Goal: Task Accomplishment & Management: Complete application form

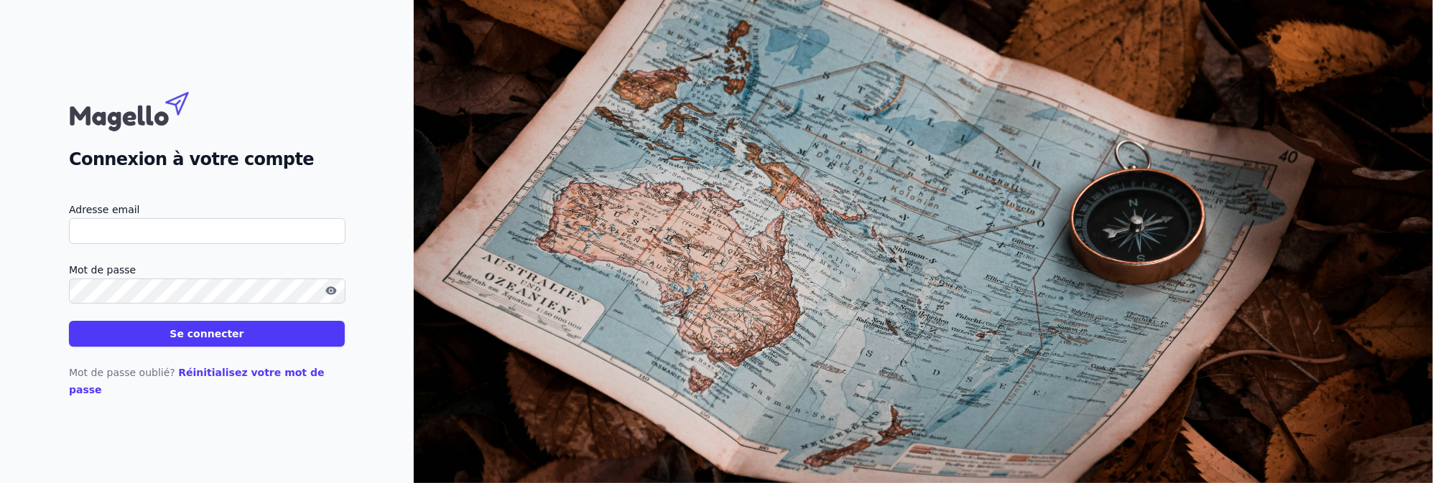
type input "ggefisc@gmail.com"
click at [205, 347] on button "Se connecter" at bounding box center [207, 334] width 276 height 26
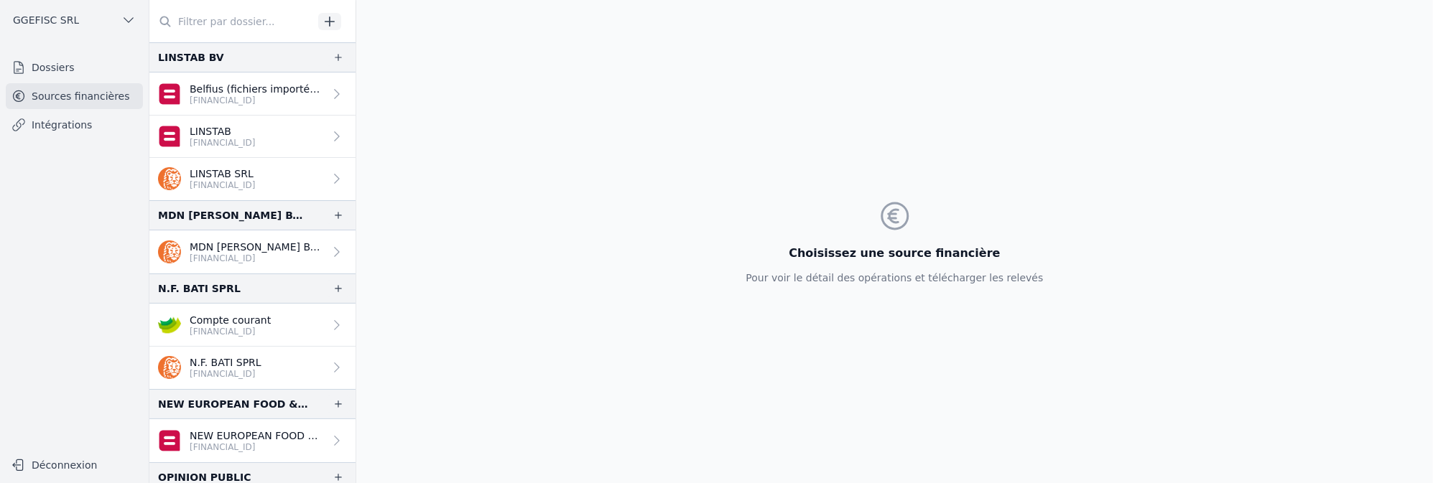
click at [325, 22] on icon "button" at bounding box center [329, 21] width 14 height 14
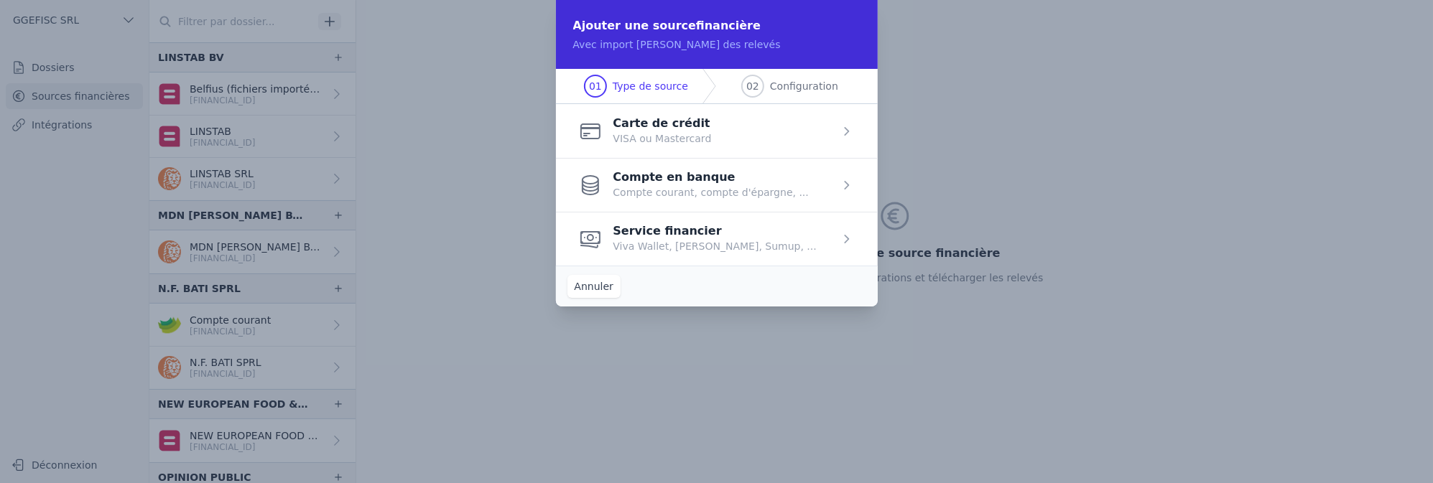
click at [688, 192] on span "button" at bounding box center [717, 185] width 322 height 54
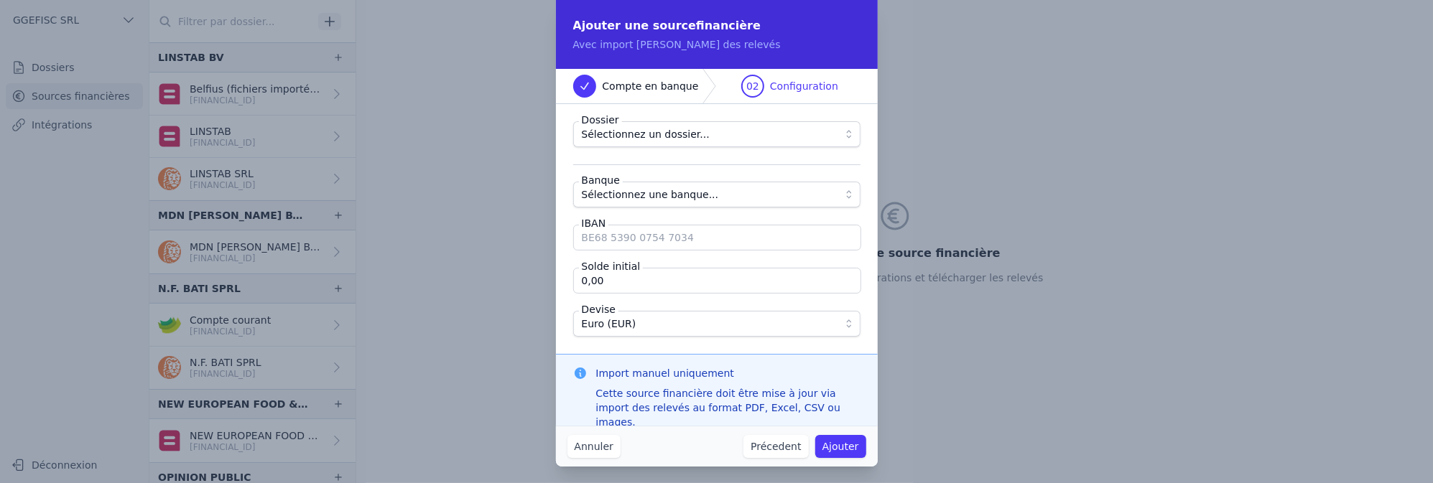
click at [704, 127] on span "Sélectionnez un dossier..." at bounding box center [707, 134] width 250 height 17
click at [790, 90] on span "Configuration" at bounding box center [804, 86] width 68 height 14
click at [625, 202] on span "Sélectionnez une banque..." at bounding box center [650, 194] width 137 height 17
click at [632, 57] on div "Ajouter une source financière Avec import manuel des relevés" at bounding box center [717, 34] width 322 height 69
click at [590, 443] on button "Annuler" at bounding box center [593, 446] width 53 height 23
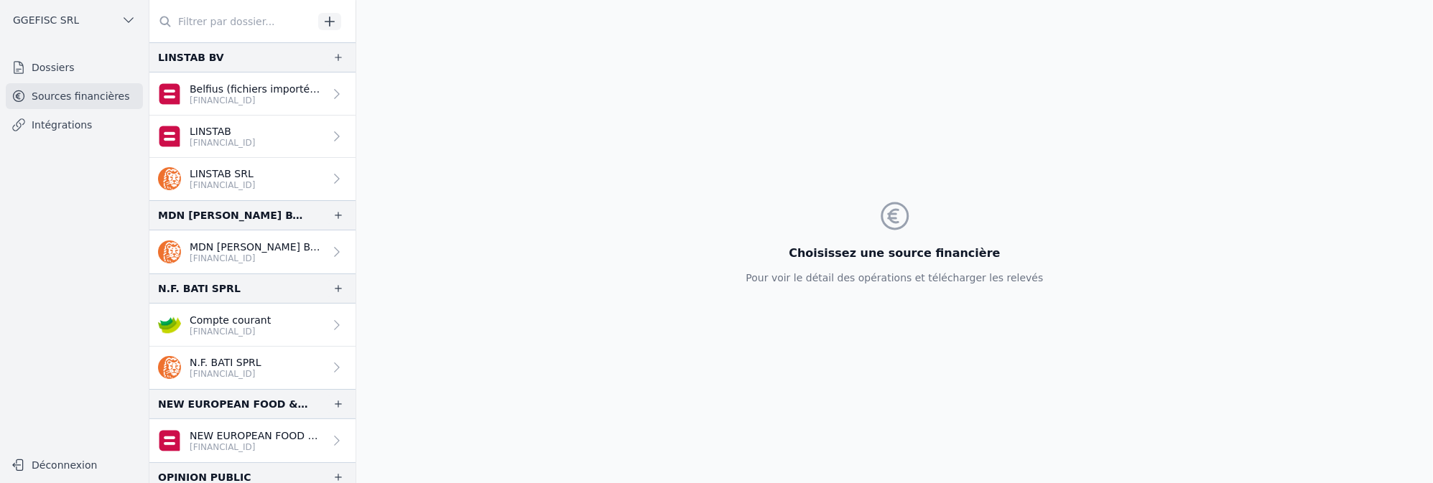
click at [325, 18] on icon "button" at bounding box center [329, 21] width 14 height 14
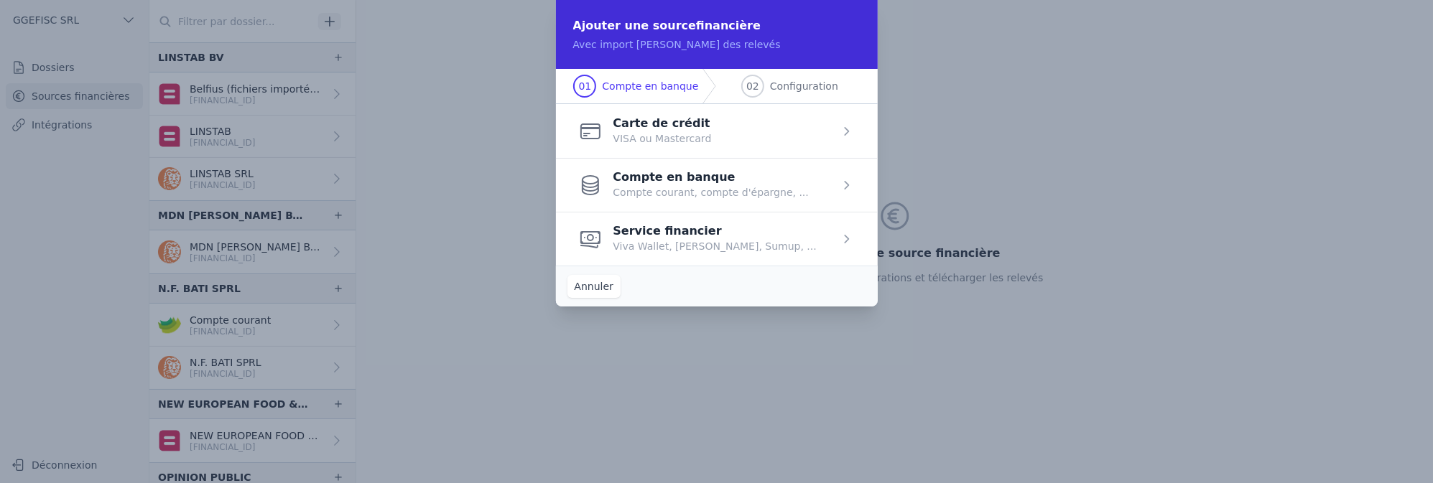
click at [664, 187] on span "button" at bounding box center [717, 185] width 322 height 54
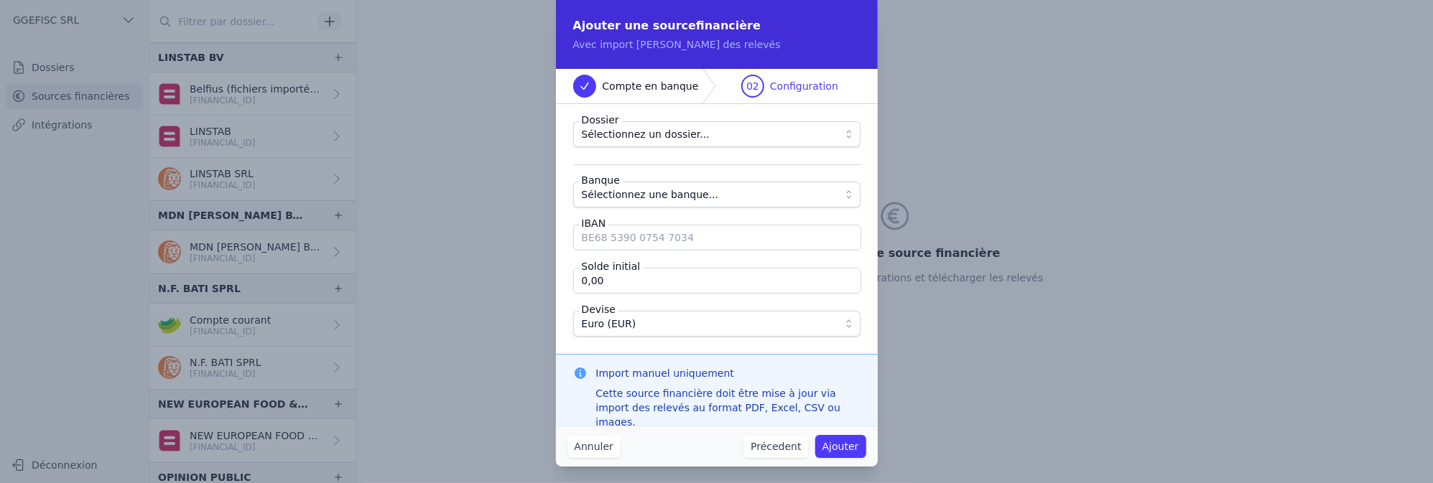
click at [633, 126] on span "Sélectionnez un dossier..." at bounding box center [646, 134] width 128 height 17
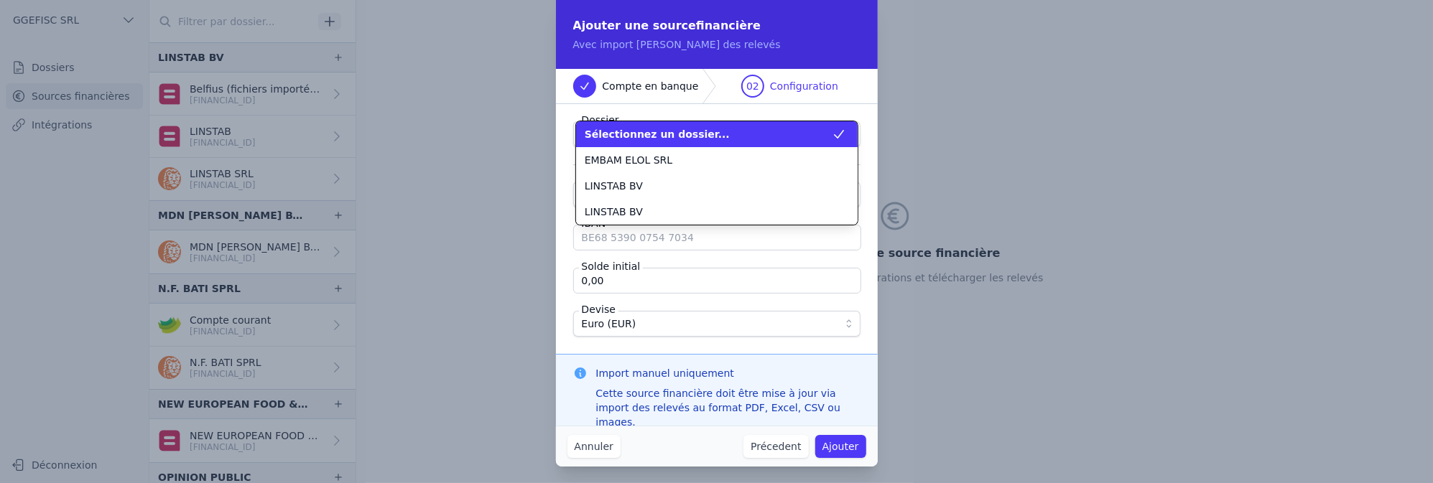
drag, startPoint x: 429, startPoint y: 193, endPoint x: 409, endPoint y: 180, distance: 23.7
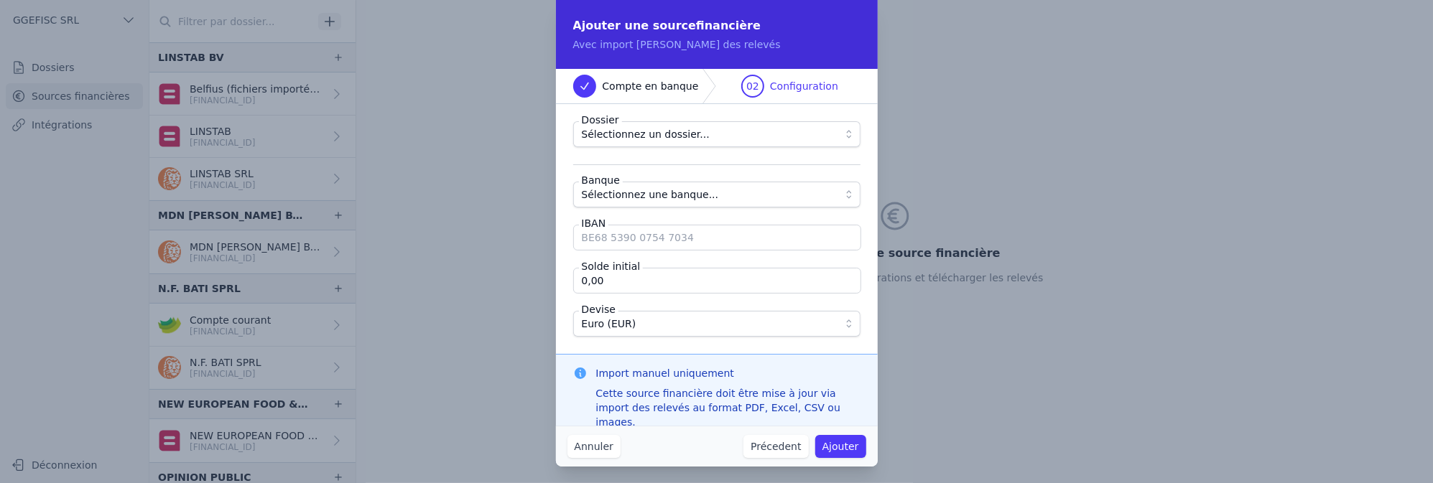
click at [598, 450] on button "Annuler" at bounding box center [593, 446] width 53 height 23
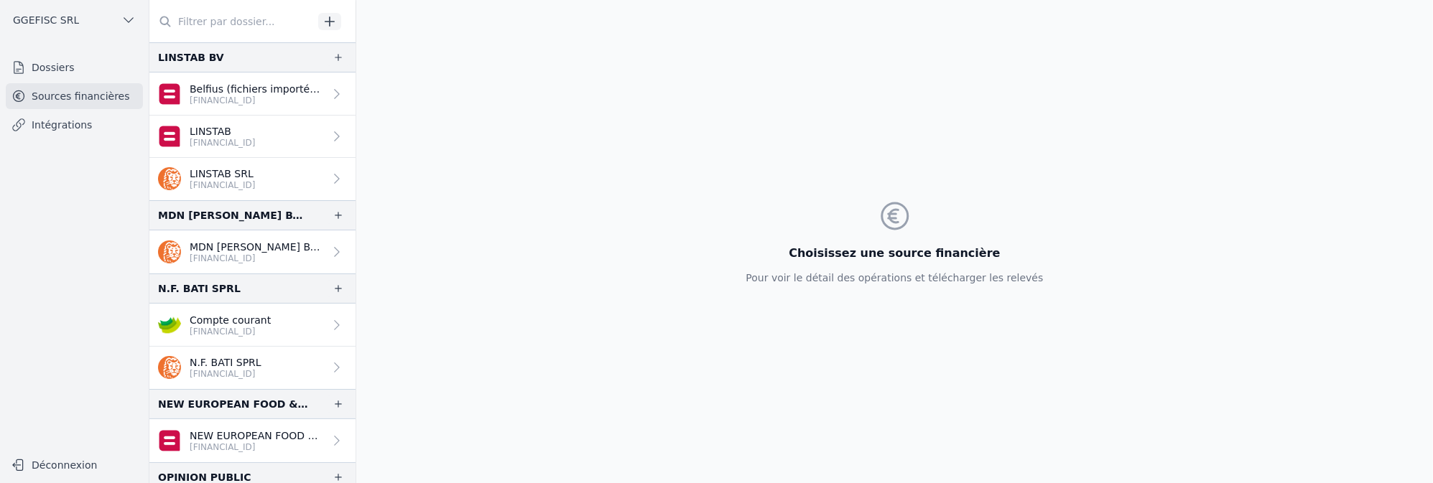
click at [330, 24] on icon "button" at bounding box center [329, 21] width 9 height 9
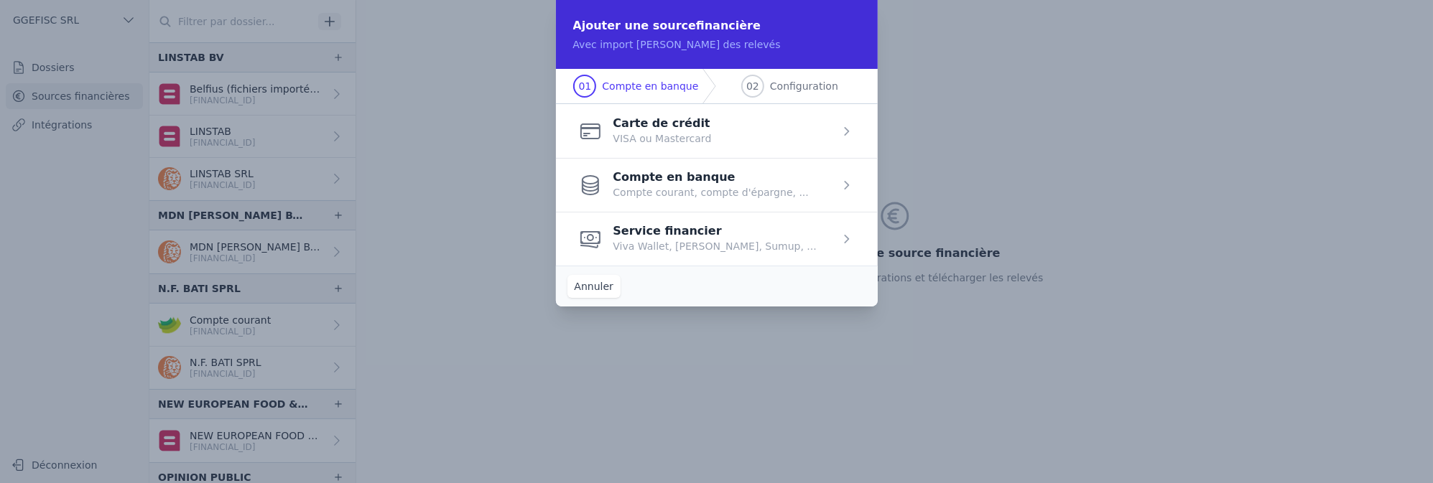
click at [581, 287] on button "Annuler" at bounding box center [593, 286] width 53 height 23
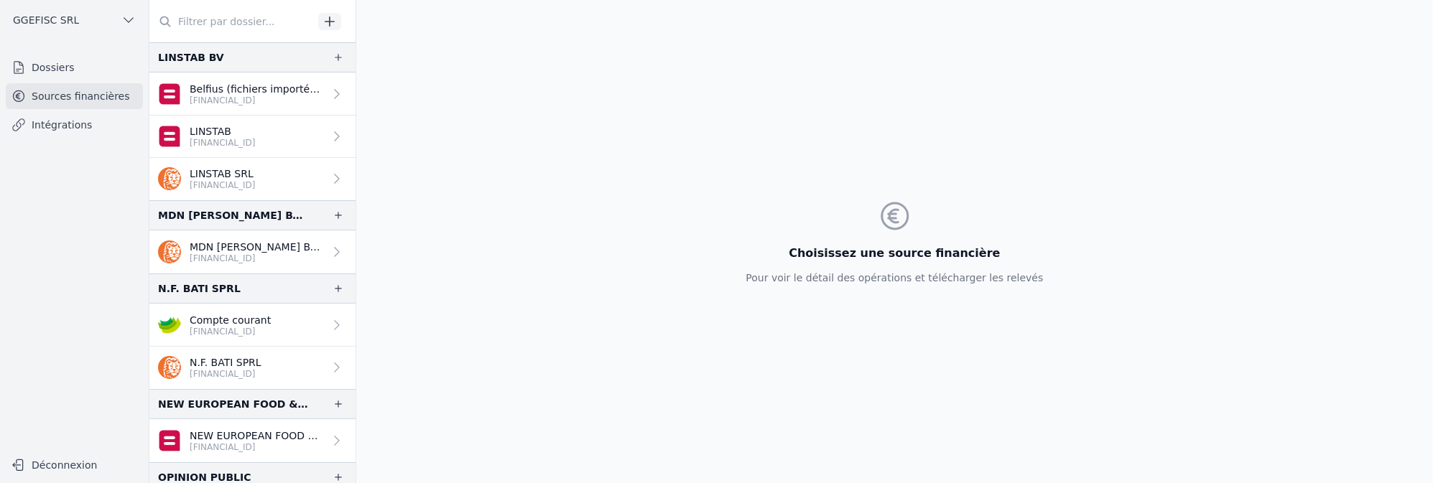
click at [21, 24] on span "GGEFISC SRL" at bounding box center [46, 20] width 66 height 14
click at [30, 69] on div at bounding box center [716, 241] width 1433 height 483
click at [30, 69] on link "Dossiers" at bounding box center [74, 68] width 137 height 26
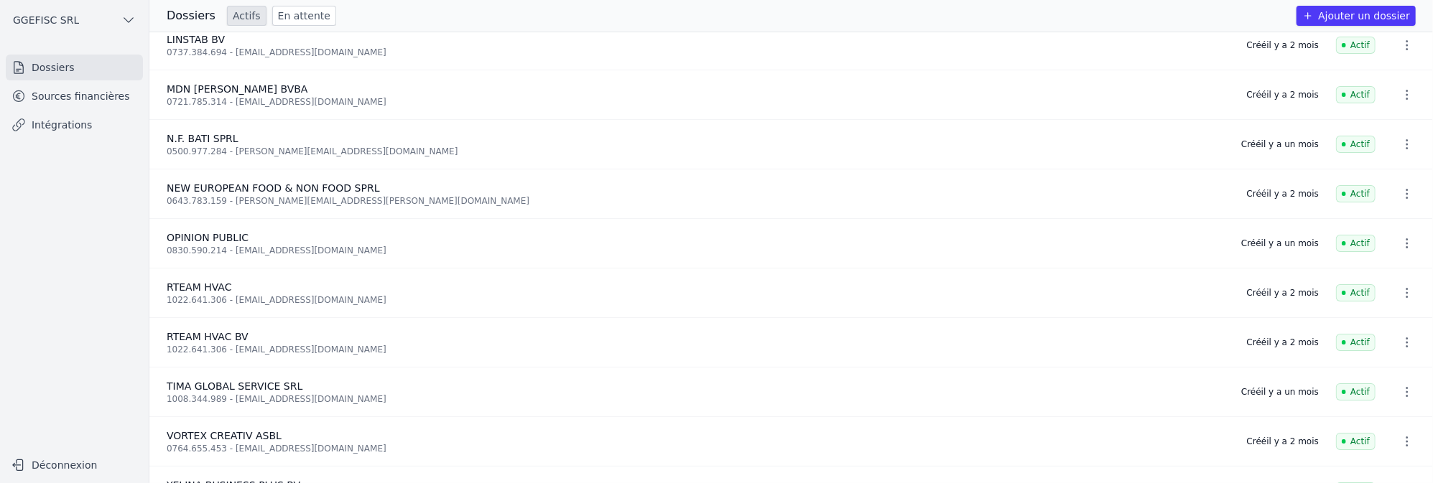
scroll to position [144, 0]
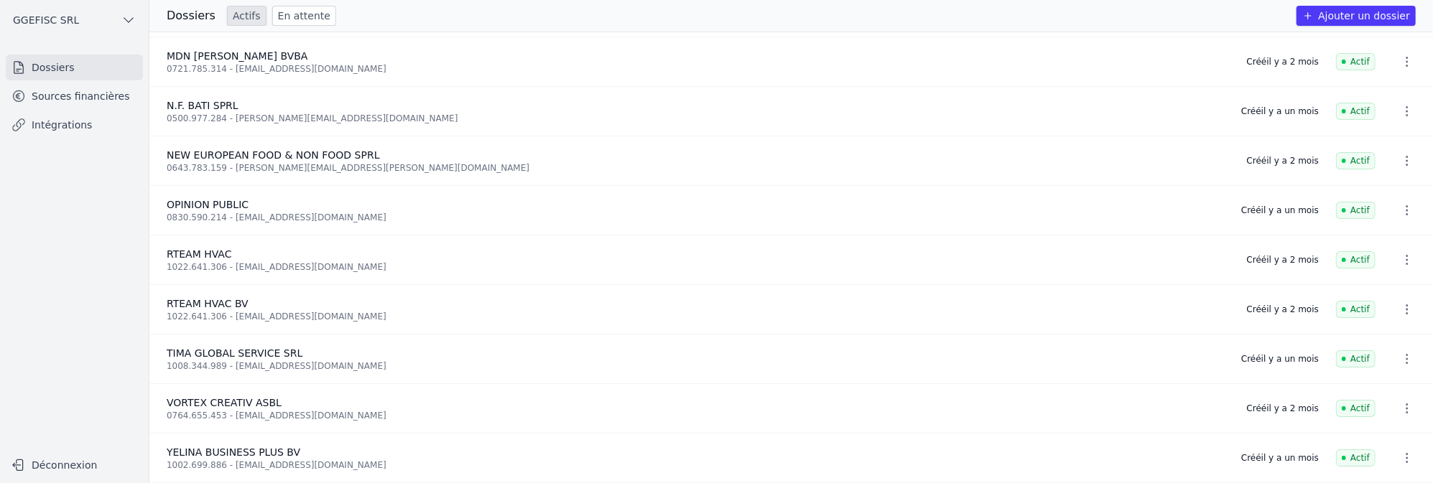
click at [1397, 16] on button "Ajouter un dossier" at bounding box center [1355, 16] width 119 height 20
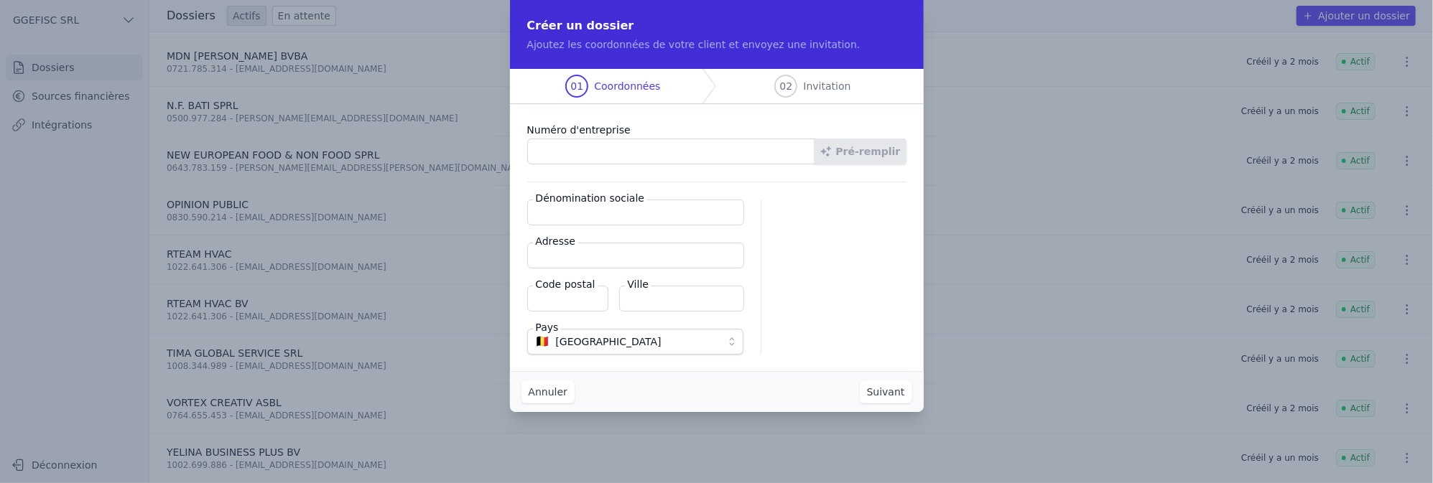
click at [611, 159] on input "Numéro d'entreprise" at bounding box center [671, 152] width 288 height 26
drag, startPoint x: 591, startPoint y: 226, endPoint x: 593, endPoint y: 216, distance: 9.6
click at [593, 216] on fieldset "Dénomination sociale Adresse Code postal Ville Pays 🇧🇪 Belgique" at bounding box center [635, 277] width 216 height 155
click at [593, 216] on input "Dénomination sociale" at bounding box center [635, 213] width 217 height 26
click at [611, 170] on div "Numéro d'entreprise Pré-remplir Dénomination sociale Adresse Code postal Ville …" at bounding box center [717, 238] width 414 height 268
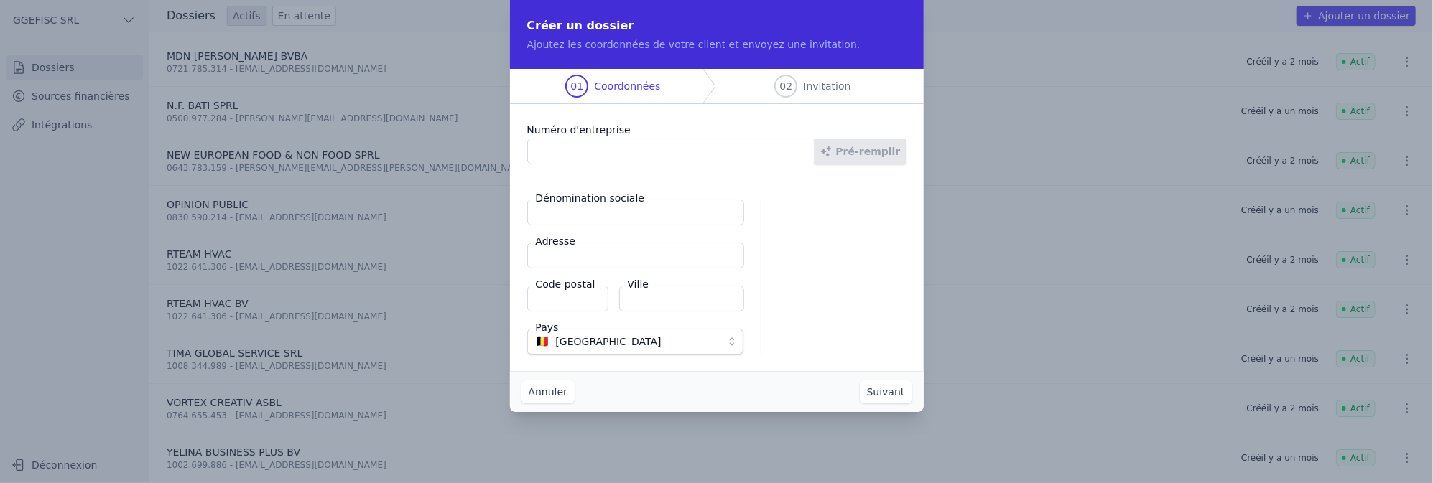
click at [611, 154] on input "Numéro d'entreprise" at bounding box center [671, 152] width 288 height 26
paste input "text"
click at [629, 149] on input "Numéro d'entreprise" at bounding box center [671, 152] width 288 height 26
paste input "0746.796.367"
type input "0746.796.367"
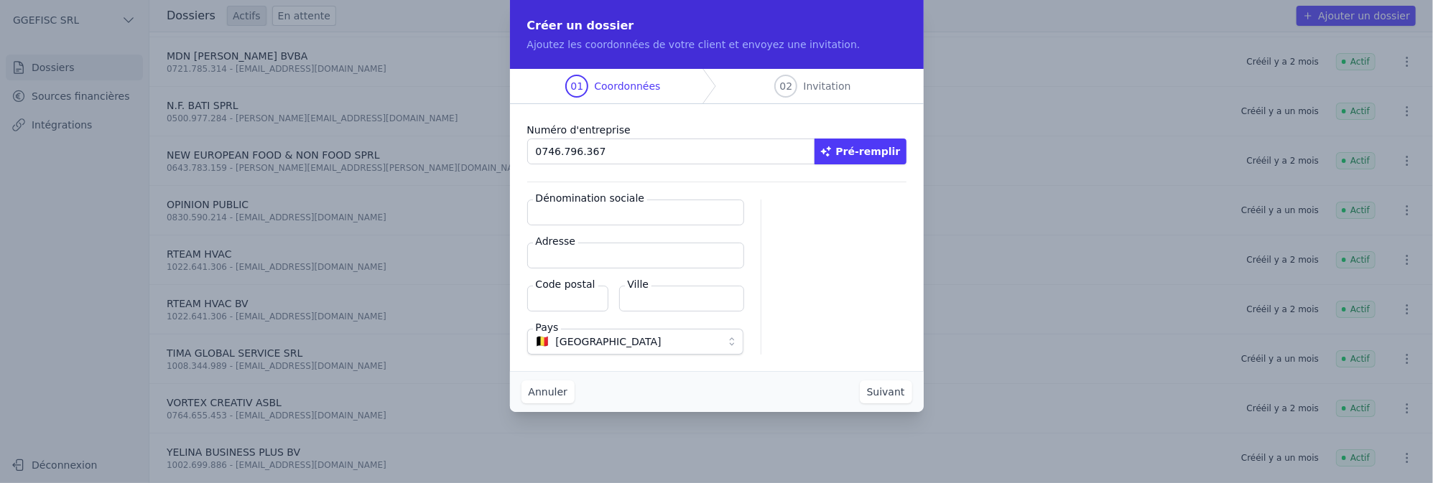
click at [864, 149] on button "Pré-remplir" at bounding box center [860, 152] width 92 height 26
click at [615, 222] on input "Dénomination sociale" at bounding box center [635, 213] width 217 height 26
click at [579, 261] on input "Adresse" at bounding box center [635, 256] width 217 height 26
paste input "Industrielaan 4"
type input "Industrielaan 4"
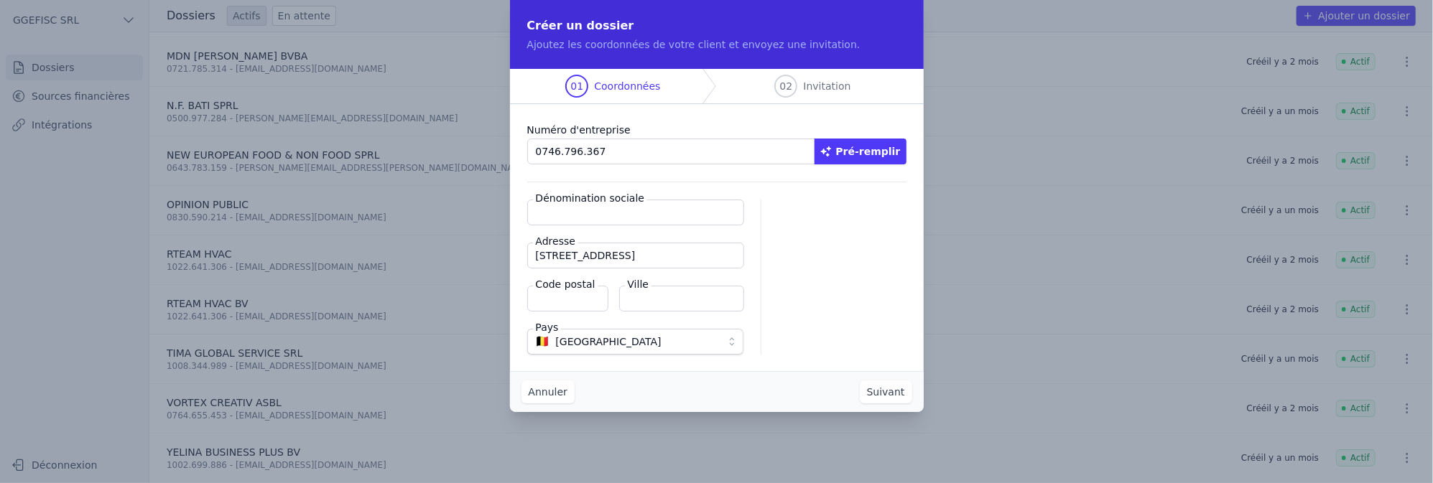
click at [572, 295] on input "Code postal" at bounding box center [567, 299] width 81 height 26
paste input "9320 Aalst"
drag, startPoint x: 561, startPoint y: 297, endPoint x: 865, endPoint y: 339, distance: 306.7
click at [797, 329] on div "Dénomination sociale Adresse Industrielaan 4 Code postal 9320 Aalst Ville Pays …" at bounding box center [716, 277] width 379 height 155
type input "9320"
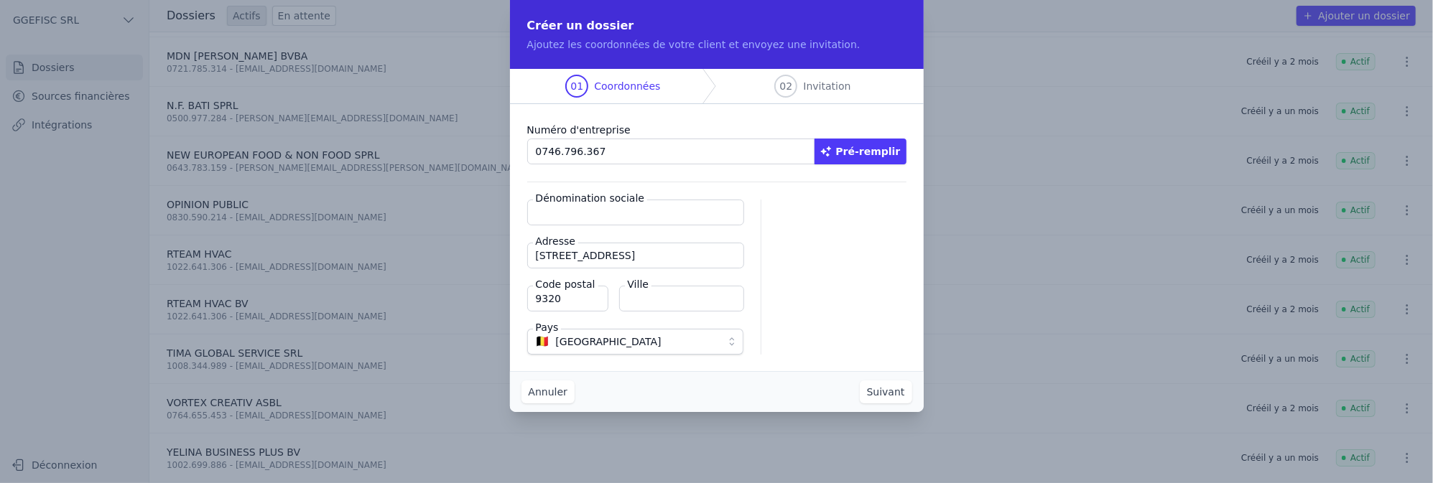
click at [669, 311] on fieldset "Dénomination sociale Adresse Industrielaan 4 Code postal 9320 Ville Pays 🇧🇪 Bel…" at bounding box center [635, 277] width 216 height 155
click at [675, 302] on input "Ville" at bounding box center [681, 299] width 125 height 26
paste input "Aalst"
type input "Aalst"
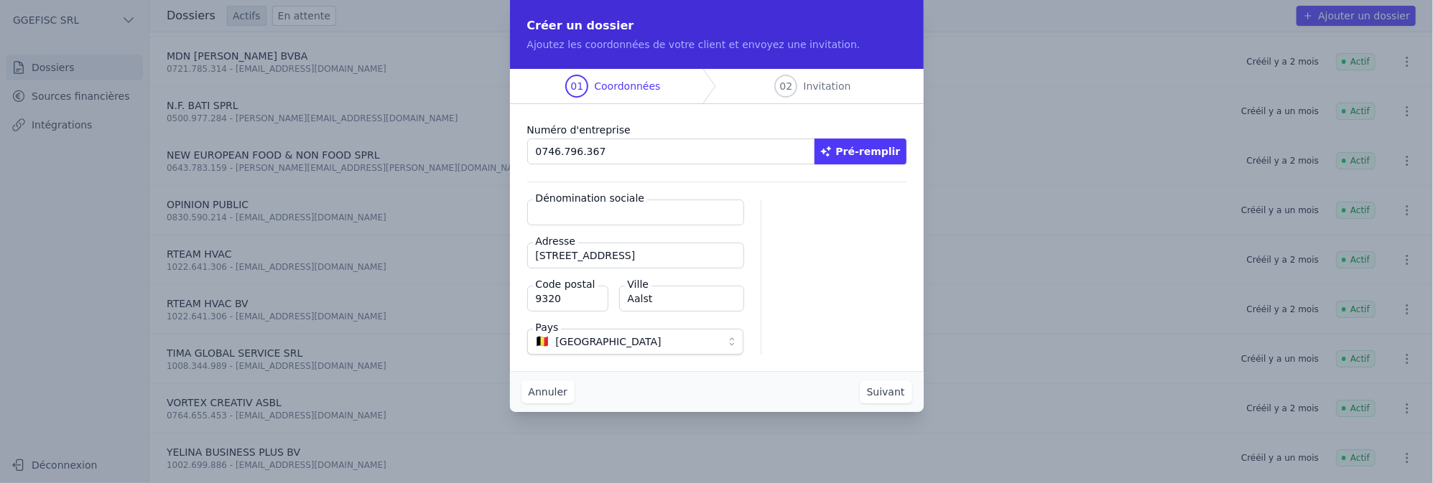
click at [613, 215] on input "Dénomination sociale" at bounding box center [635, 213] width 217 height 26
paste input "T&M SOW"
type input "T&M SOW"
click at [825, 238] on p "T&M SOW 0746.796.367 Industrielaan 4 9320 Aalst Belgique" at bounding box center [843, 233] width 128 height 60
click at [892, 391] on button "Suivant" at bounding box center [886, 392] width 52 height 23
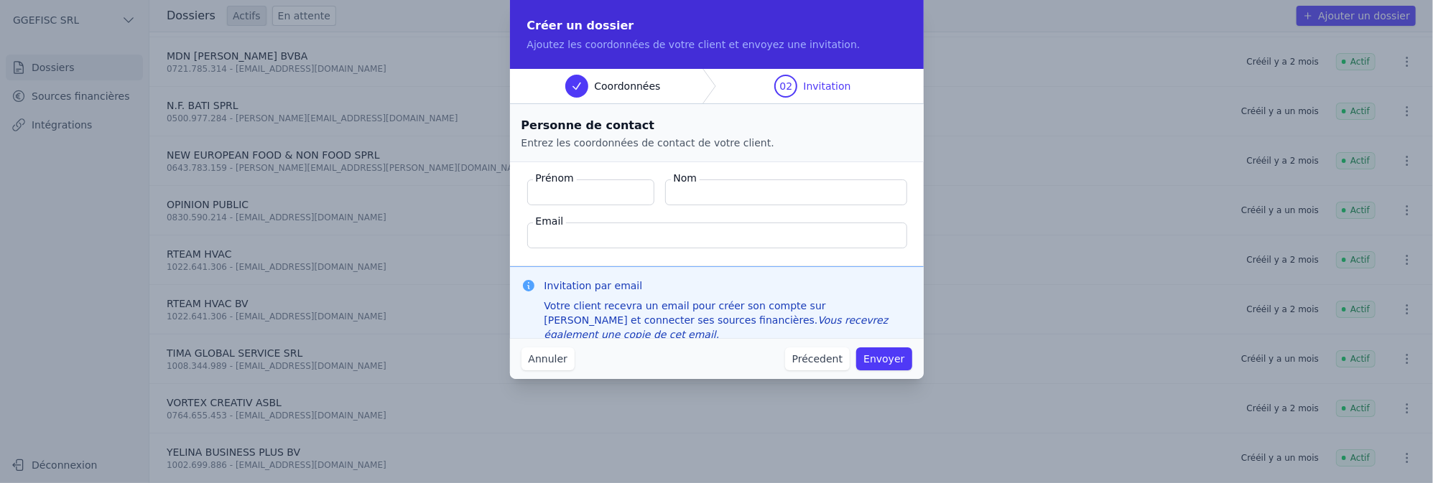
click at [569, 193] on input "Prénom" at bounding box center [590, 193] width 127 height 26
click at [695, 192] on input "Nom" at bounding box center [786, 193] width 242 height 26
click at [596, 193] on input "Thierno" at bounding box center [590, 193] width 127 height 26
type input "Thierno Madiou"
click at [726, 189] on input "Nom" at bounding box center [786, 193] width 242 height 26
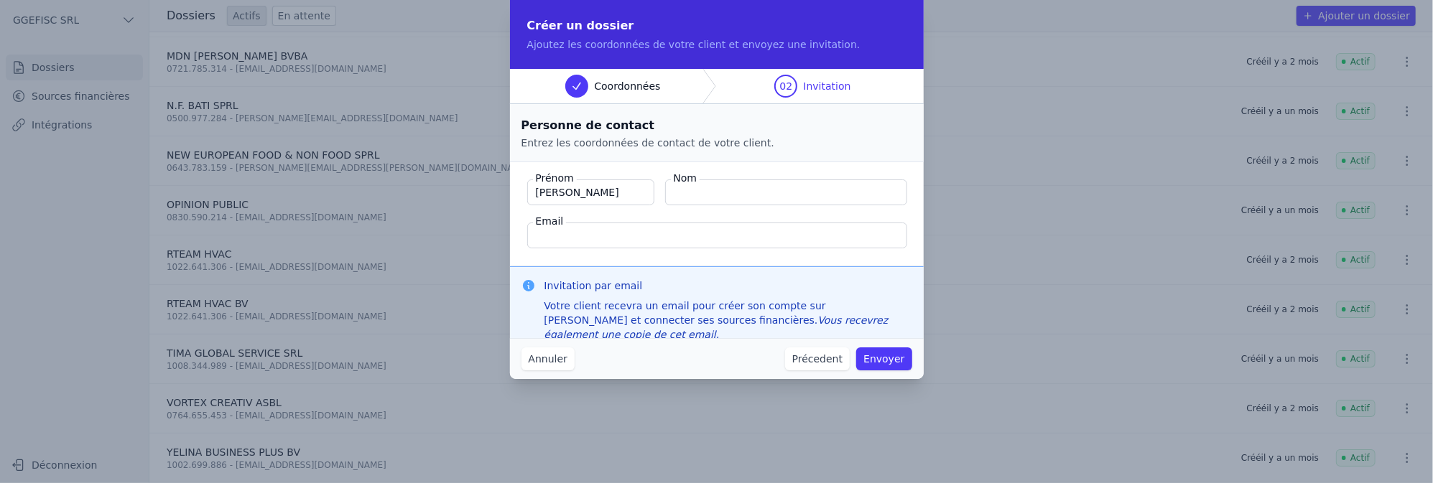
type input "Q"
type input "SOW"
click at [585, 228] on input "Email" at bounding box center [717, 236] width 380 height 26
click at [675, 243] on input "Email" at bounding box center [717, 236] width 380 height 26
paste input "sow1030@yahoo.fr"
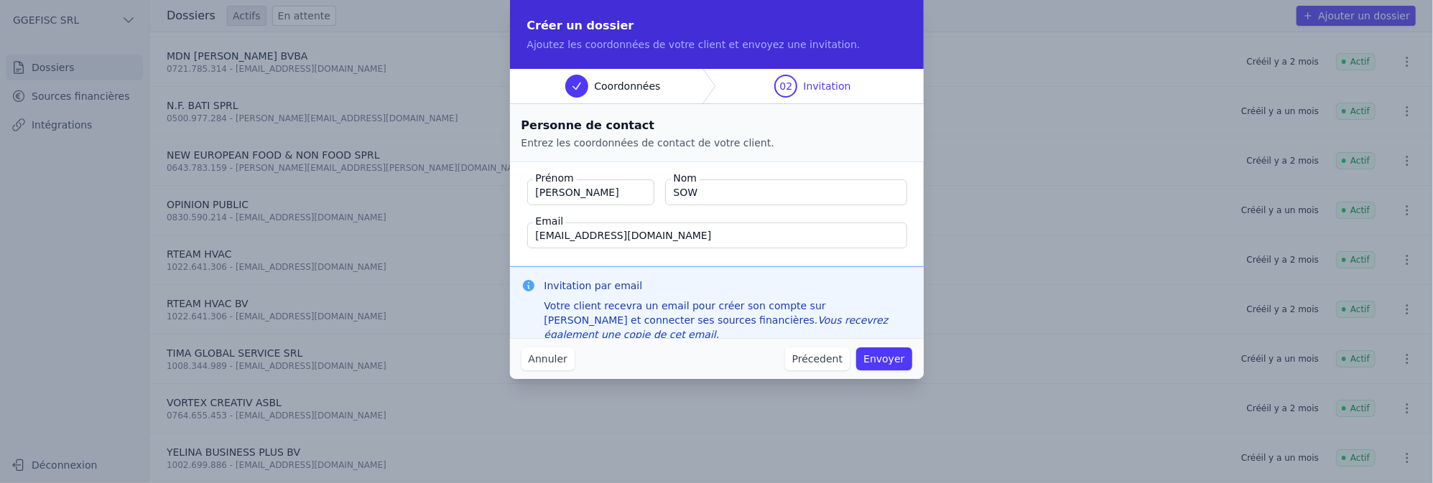
type input "sow1030@yahoo.fr"
click at [888, 361] on button "Envoyer" at bounding box center [883, 359] width 55 height 23
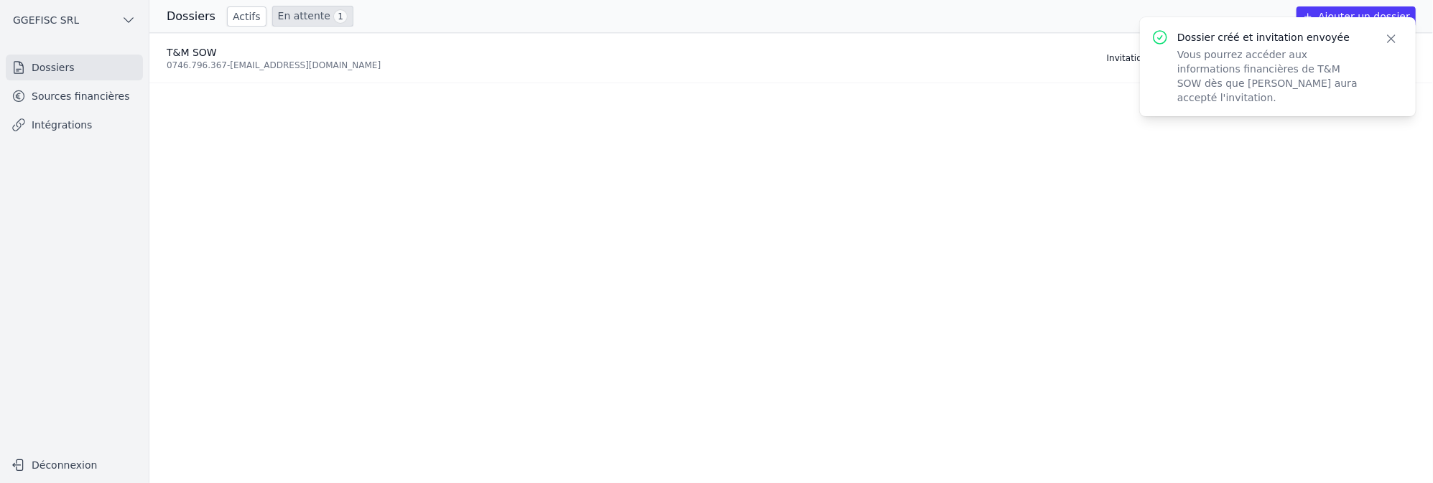
click at [1399, 35] on button "Close" at bounding box center [1391, 39] width 26 height 20
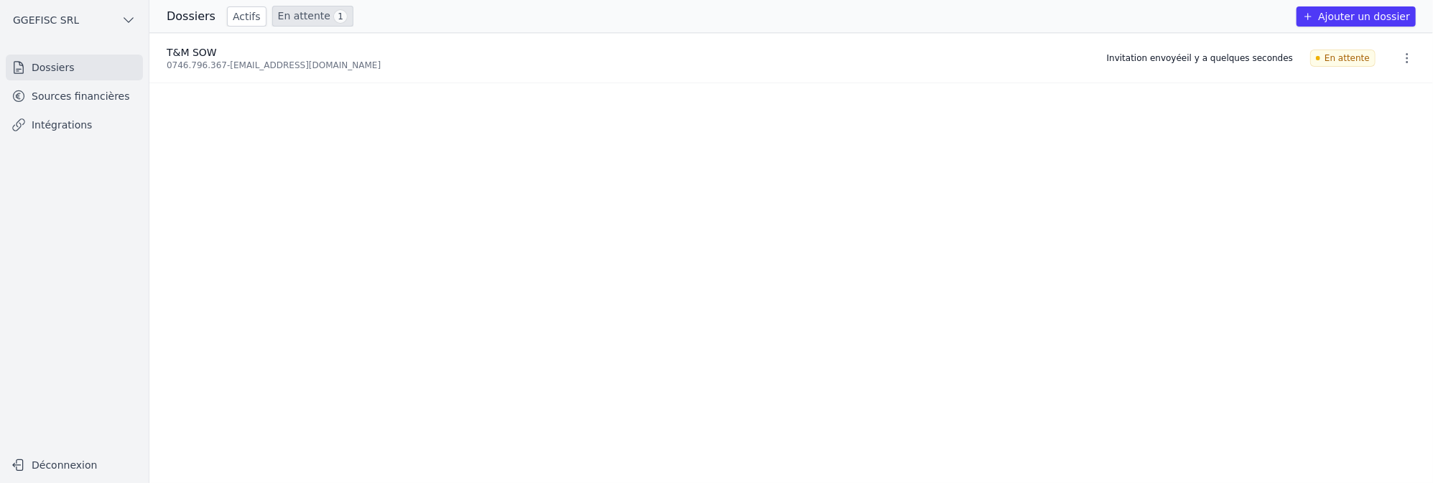
click at [218, 73] on li "T&M SOW 0746.796.367 - sow1030@yahoo.fr Invitation envoyée il y a quelques seco…" at bounding box center [790, 59] width 1283 height 50
click at [1344, 60] on span "En attente" at bounding box center [1342, 58] width 65 height 17
click at [1393, 57] on button "button" at bounding box center [1407, 58] width 29 height 23
click at [925, 206] on div at bounding box center [716, 241] width 1433 height 483
click at [36, 71] on link "Dossiers" at bounding box center [74, 68] width 137 height 26
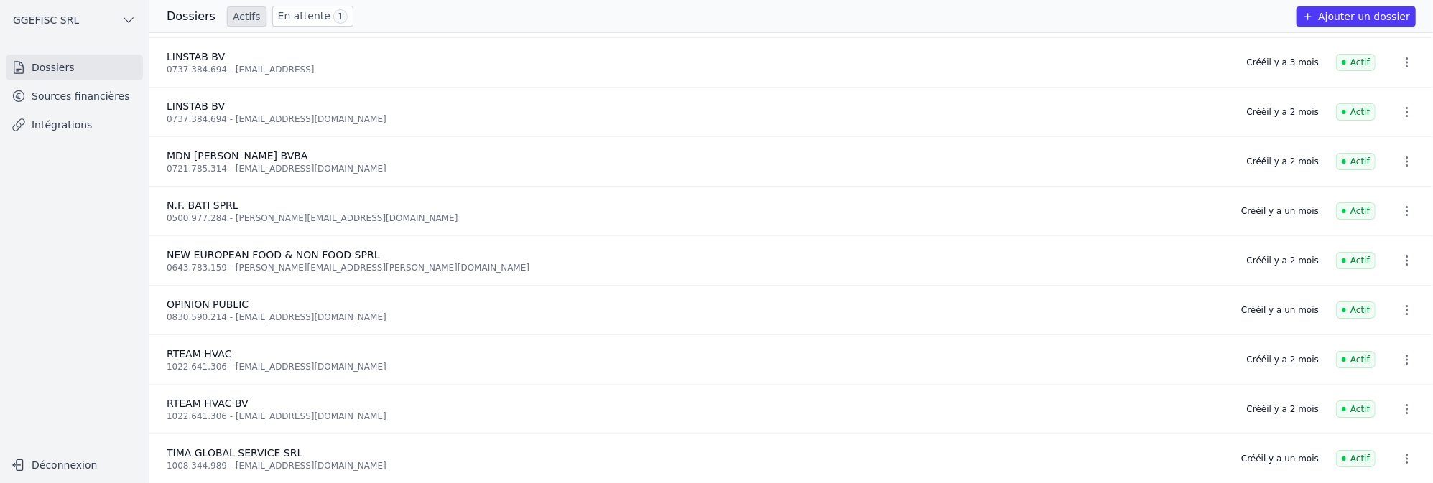
scroll to position [145, 0]
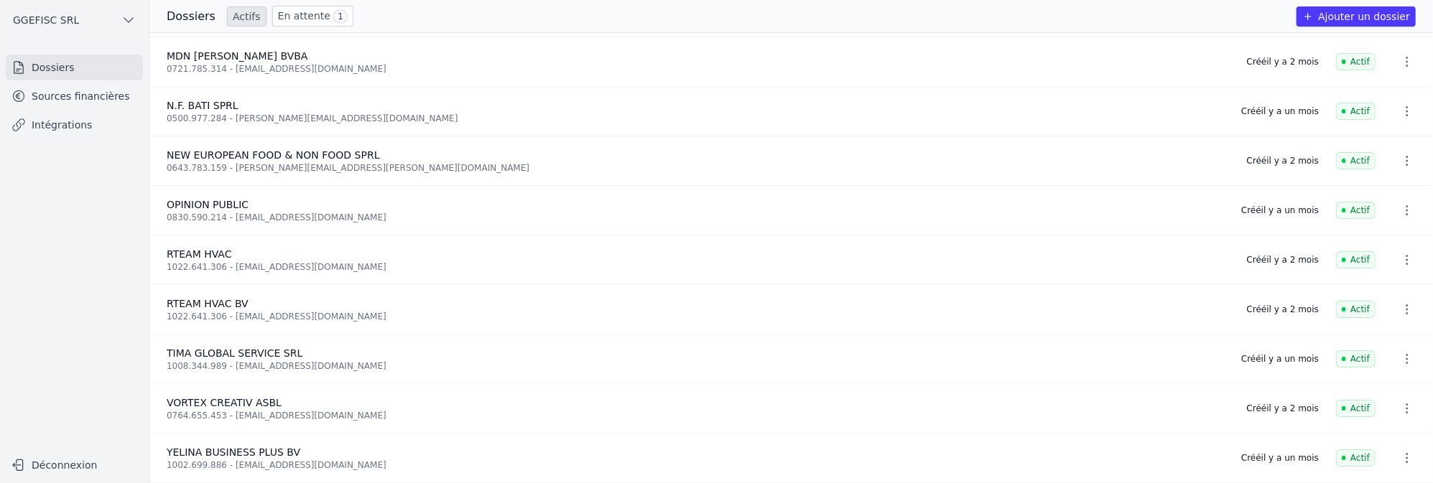
click at [50, 26] on span "GGEFISC SRL" at bounding box center [46, 20] width 66 height 14
click at [52, 68] on div at bounding box center [716, 241] width 1433 height 483
click at [297, 14] on link "En attente 1" at bounding box center [312, 16] width 81 height 21
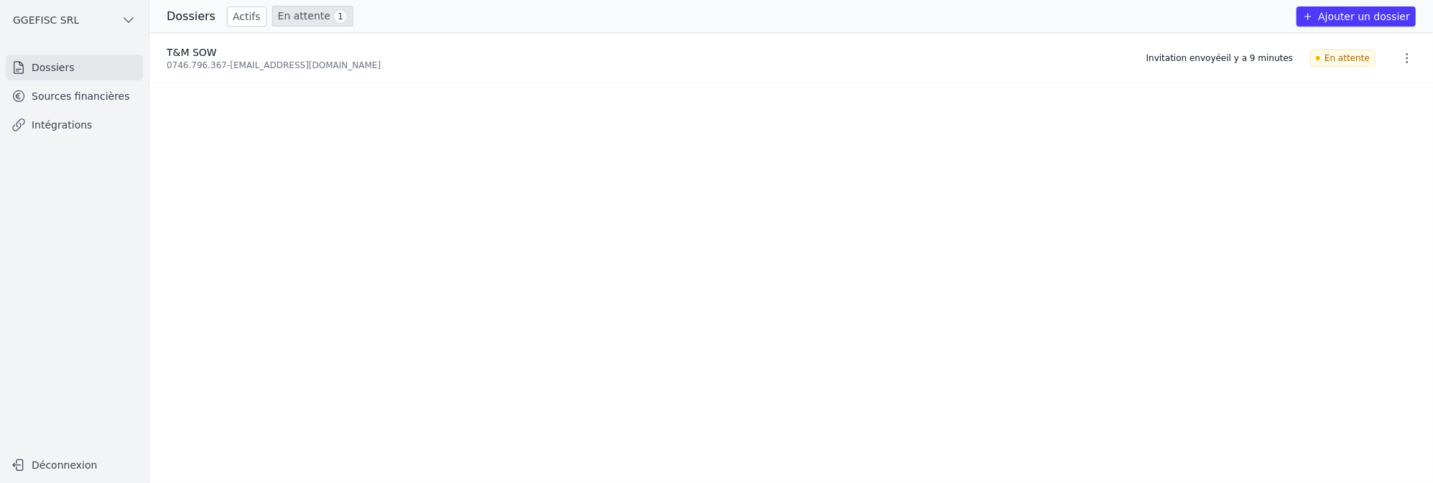
click at [1403, 55] on icon "button" at bounding box center [1407, 58] width 14 height 14
click at [1190, 62] on div at bounding box center [716, 241] width 1433 height 483
click at [231, 63] on div "0746.796.367 - sow1030@yahoo.fr" at bounding box center [648, 65] width 962 height 11
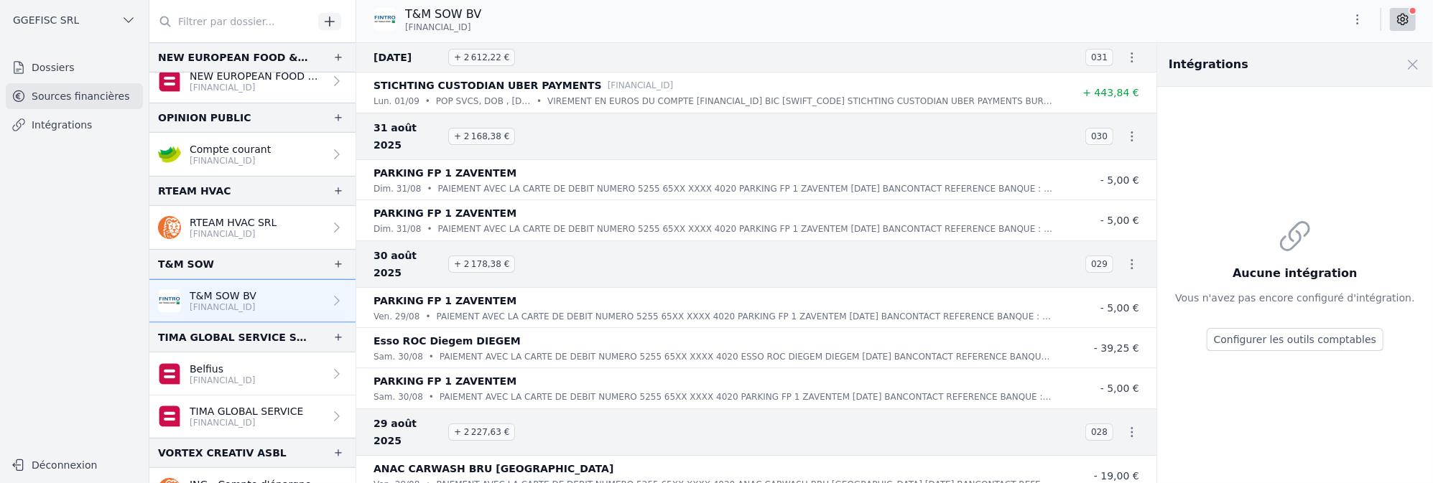
scroll to position [375, 0]
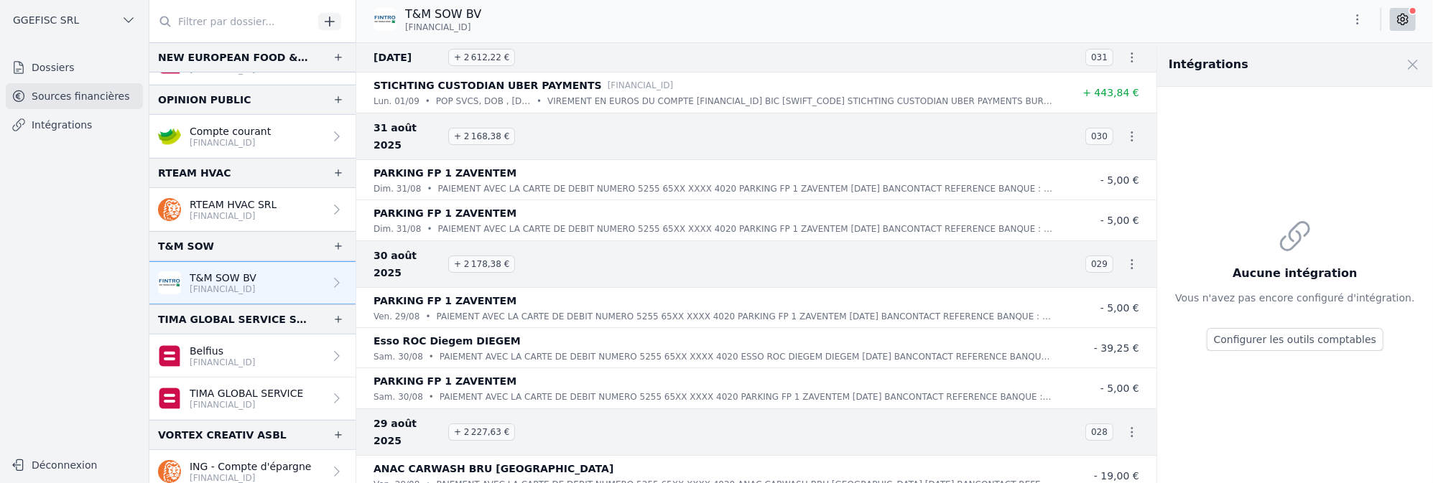
click at [238, 273] on p "T&M SOW BV" at bounding box center [223, 278] width 67 height 14
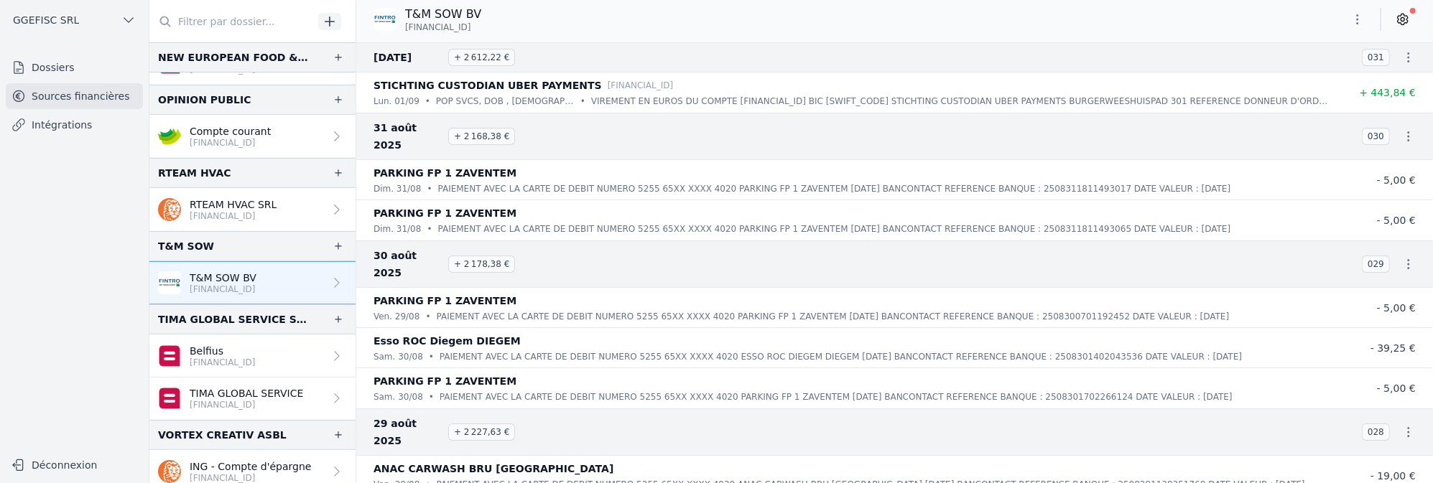
click at [208, 276] on p "T&M SOW BV" at bounding box center [223, 278] width 67 height 14
click at [1357, 17] on icon "button" at bounding box center [1357, 19] width 14 height 14
click at [1318, 77] on button "Exporter" at bounding box center [1322, 76] width 103 height 27
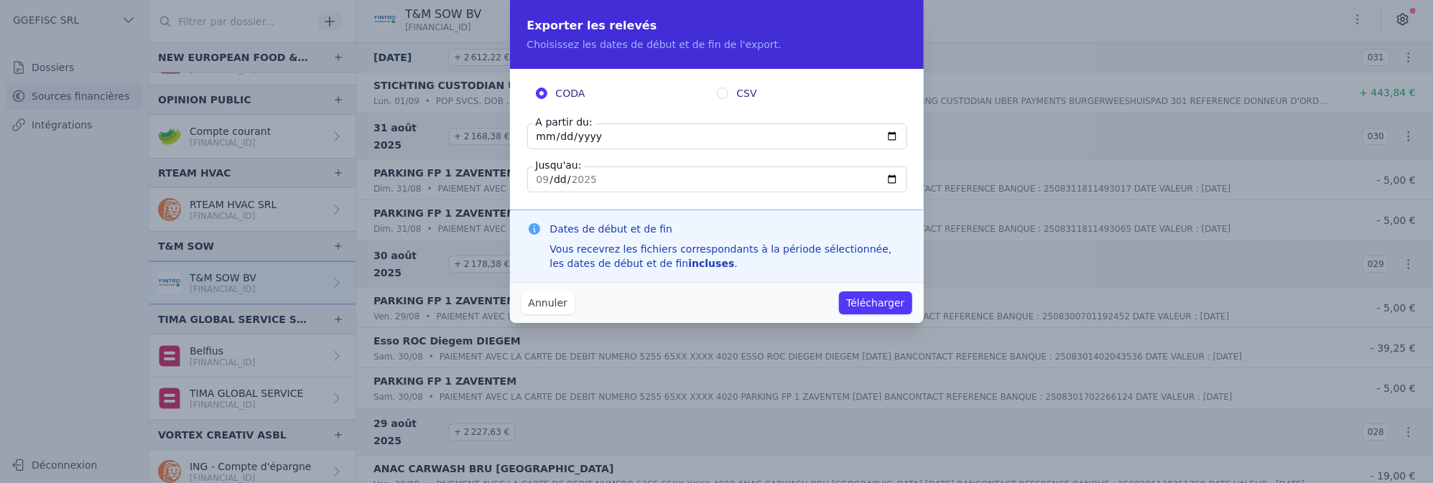
click at [894, 136] on input "[DATE]" at bounding box center [717, 137] width 380 height 26
type input "[DATE]"
click at [891, 180] on input "[DATE]" at bounding box center [717, 180] width 380 height 26
type input "[DATE]"
click at [889, 310] on button "Télécharger" at bounding box center [875, 303] width 73 height 23
